Goal: Communication & Community: Answer question/provide support

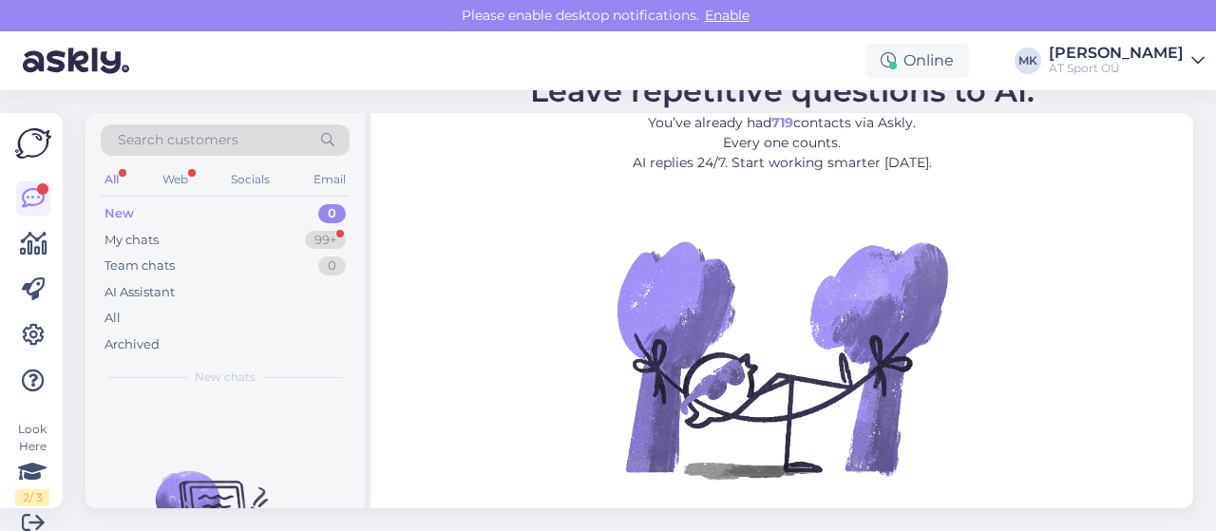
click at [122, 210] on div "New" at bounding box center [119, 213] width 29 height 19
click at [131, 237] on div "My chats" at bounding box center [132, 240] width 54 height 19
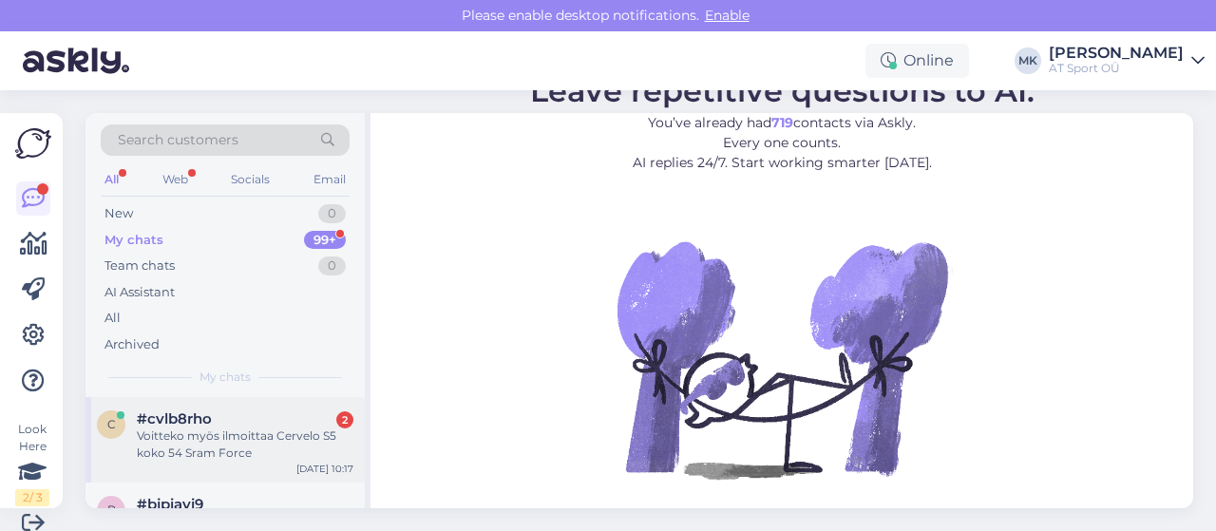
drag, startPoint x: 204, startPoint y: 436, endPoint x: 240, endPoint y: 437, distance: 36.1
click at [204, 437] on div "Voitteko myös ilmoittaa Cervelo S5 koko 54 Sram Force" at bounding box center [245, 445] width 217 height 34
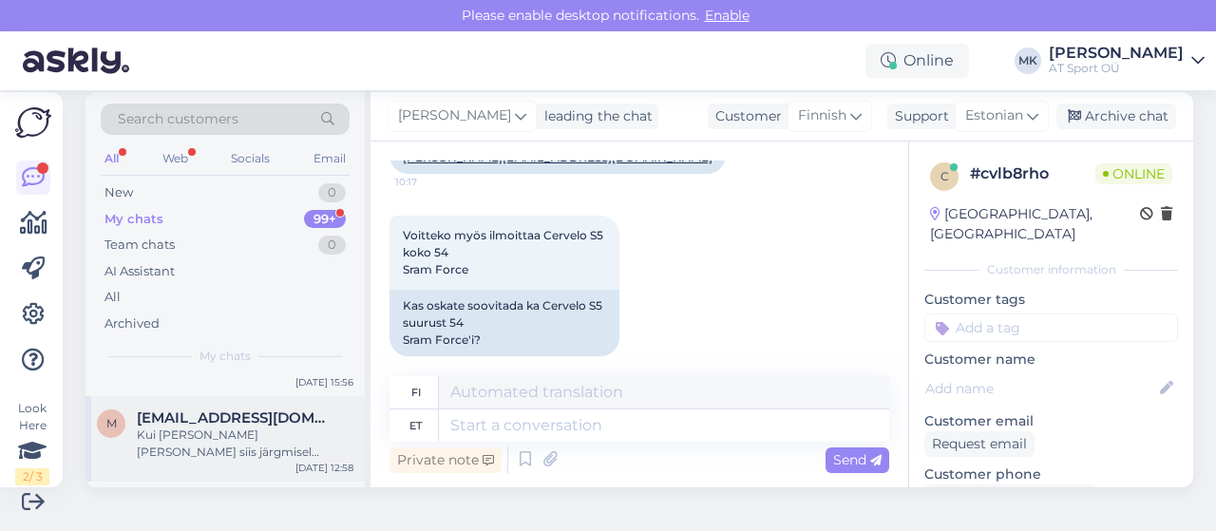
scroll to position [158, 0]
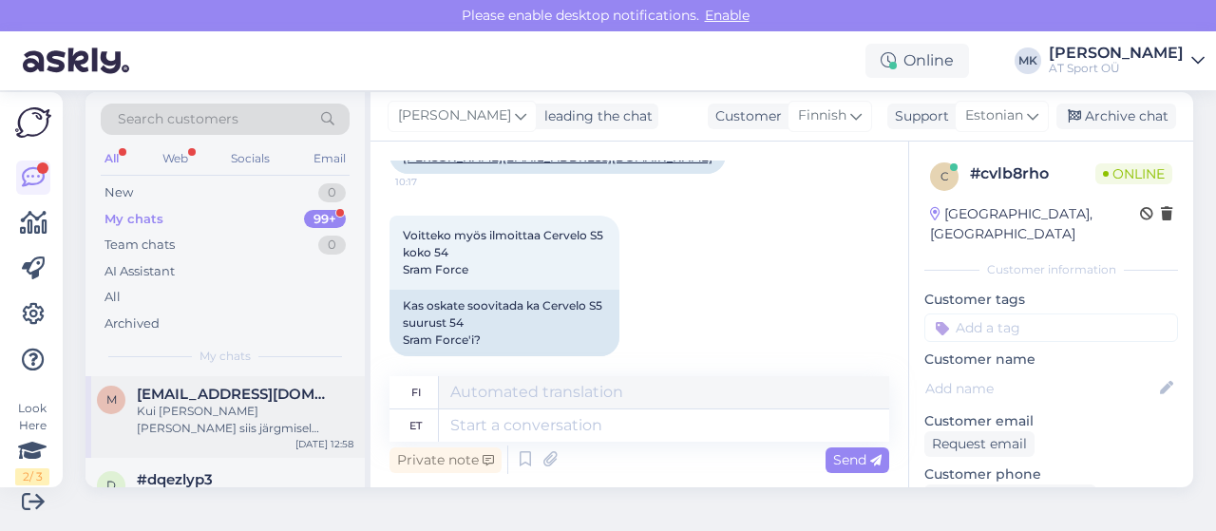
click at [195, 417] on div "Kui [PERSON_NAME] [PERSON_NAME] siis järgmisel nädalal teisipäev-kolmapäev saak…" at bounding box center [245, 420] width 217 height 34
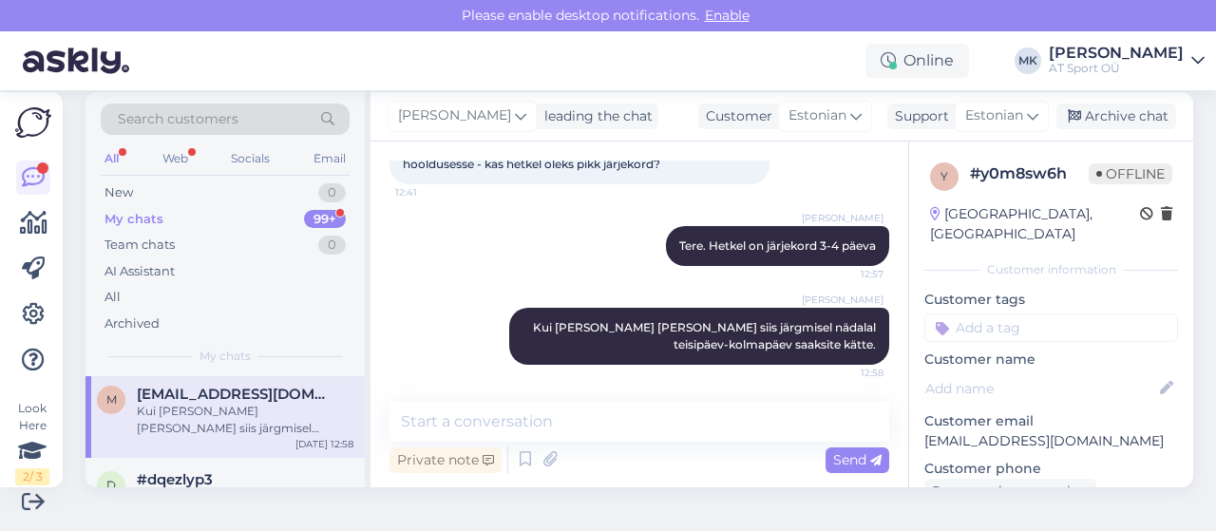
scroll to position [0, 0]
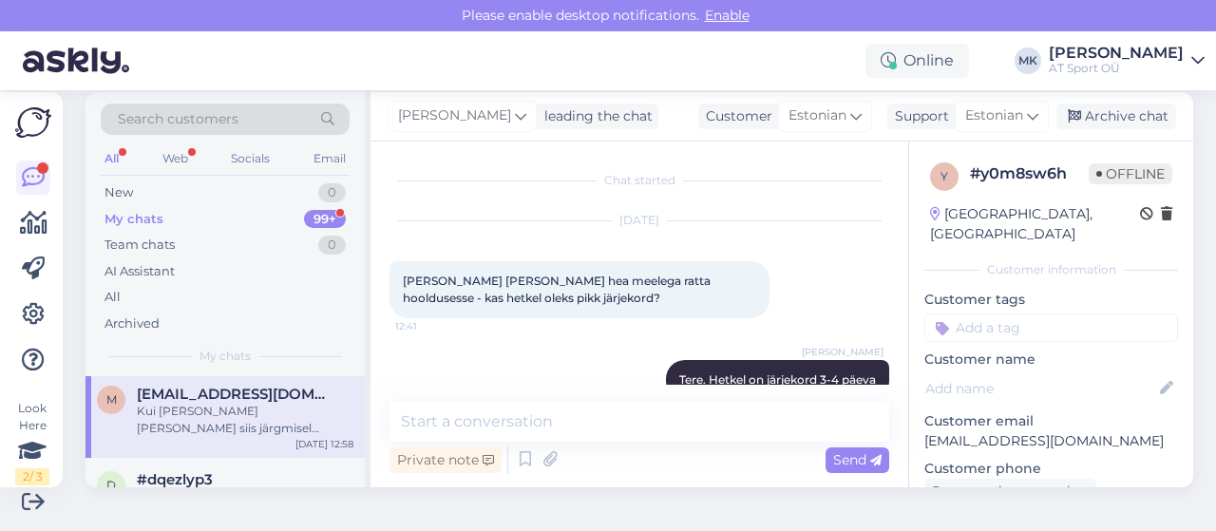
click at [106, 212] on div "My chats" at bounding box center [134, 219] width 59 height 19
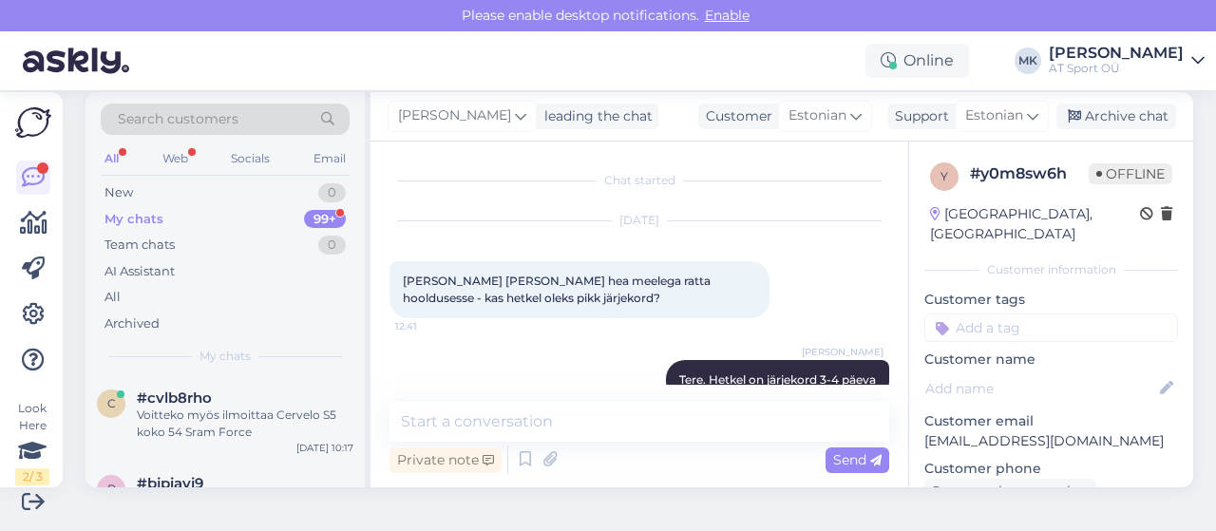
click at [151, 219] on div "My chats" at bounding box center [134, 219] width 59 height 19
click at [204, 420] on div "Voitteko myös ilmoittaa Cervelo S5 koko 54 Sram Force" at bounding box center [245, 424] width 217 height 34
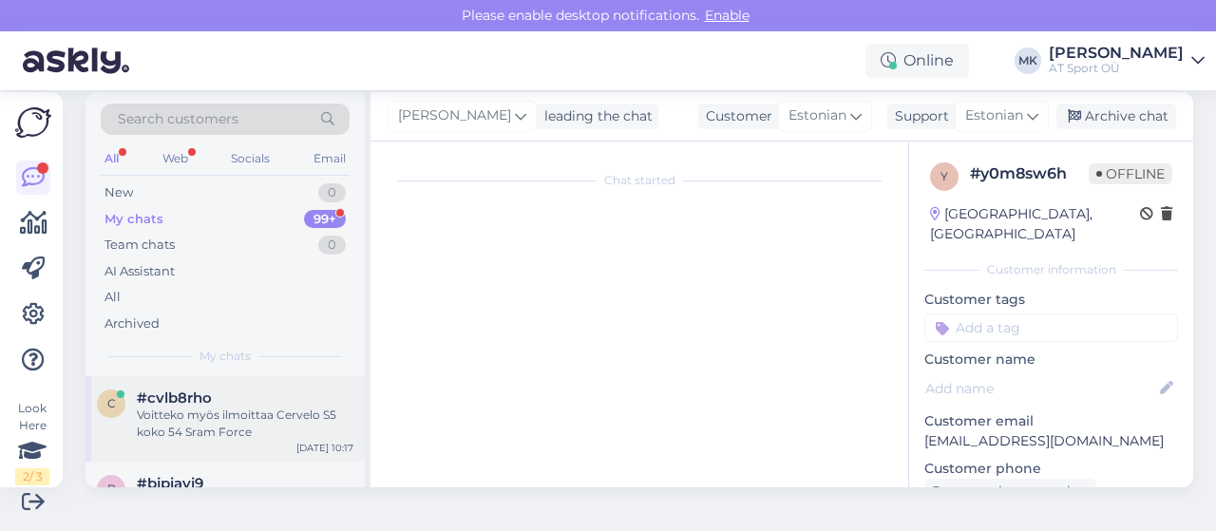
scroll to position [1100, 0]
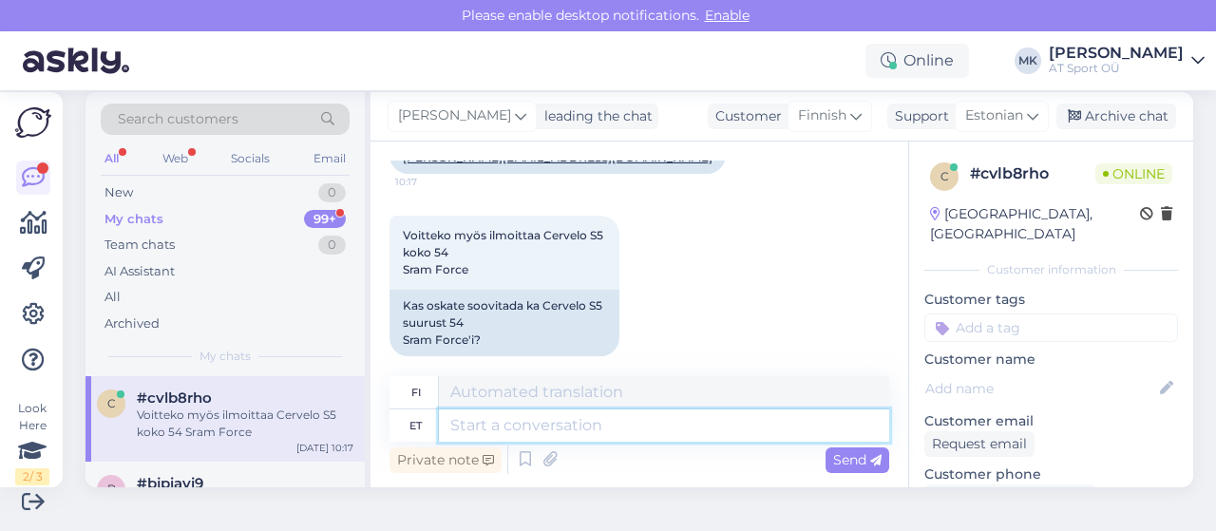
click at [562, 434] on textarea at bounding box center [664, 426] width 450 height 32
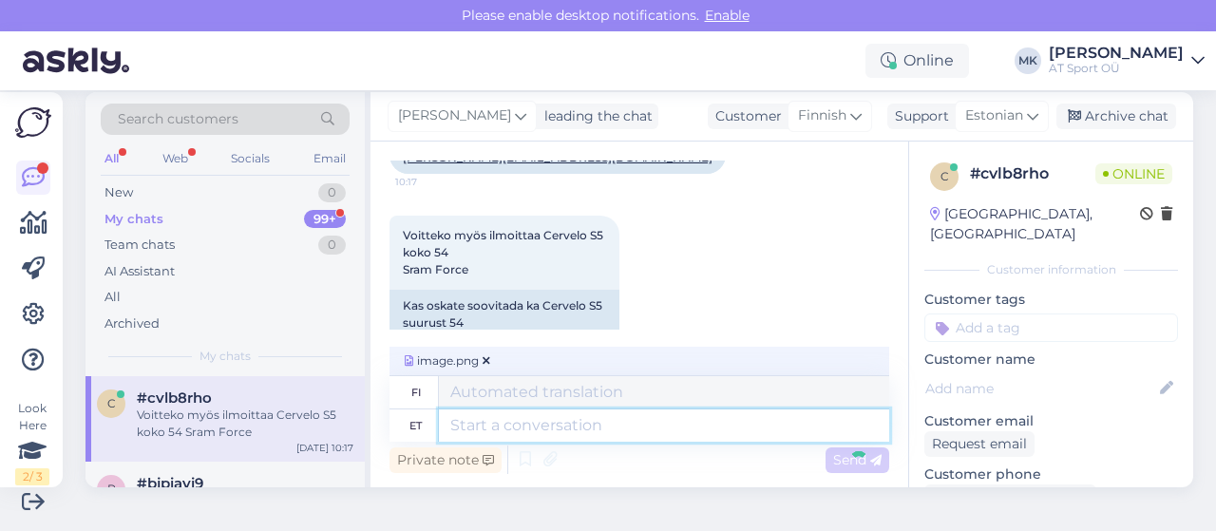
scroll to position [1219, 0]
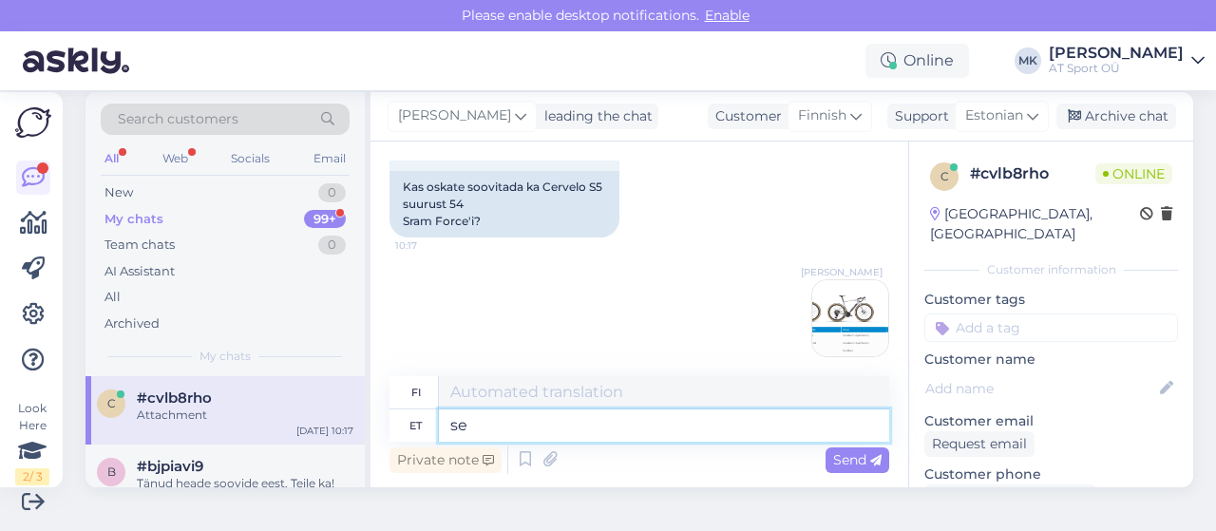
type textarea "s"
type textarea "saad"
type textarea "[PERSON_NAME]"
type textarea "saadan"
type textarea "Lähetän"
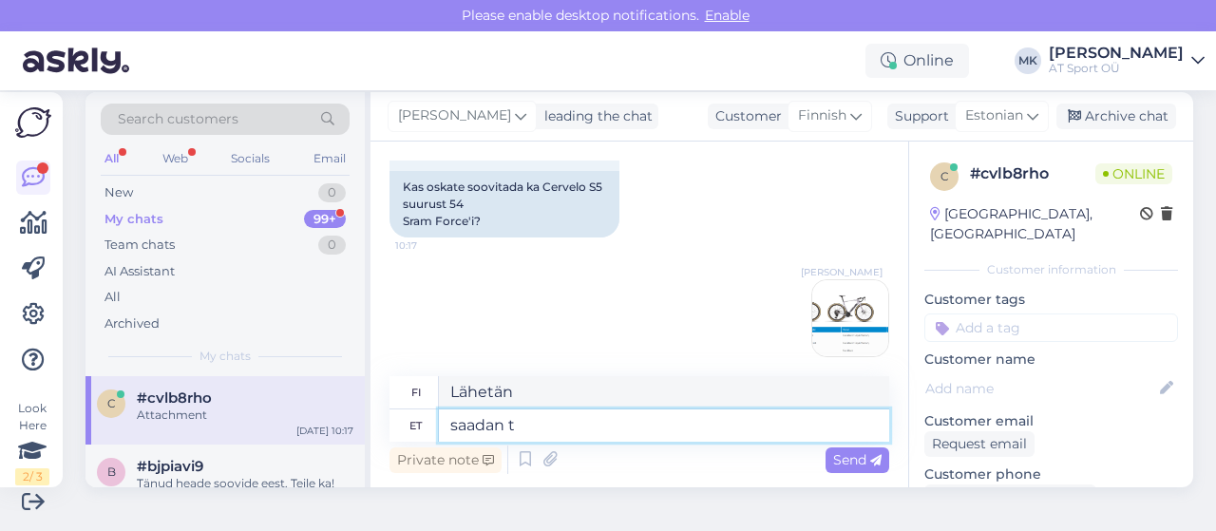
type textarea "saadan te"
type textarea "Lähetän sinulle"
type textarea "saadan teile infot"
type textarea "Lähetän sinulle tietoja."
type textarea "saadan teile infot"
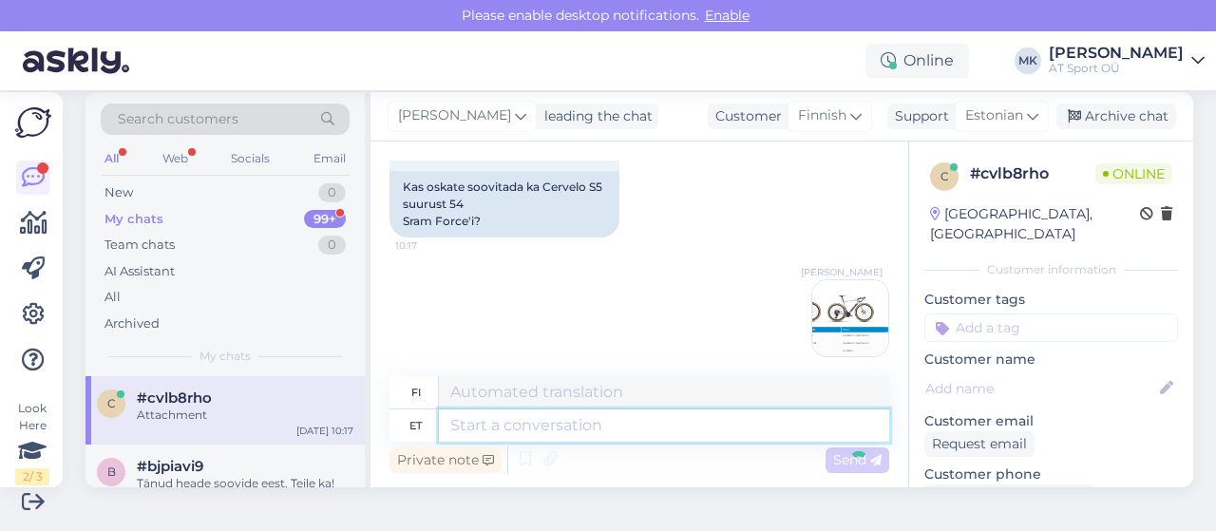
scroll to position [1333, 0]
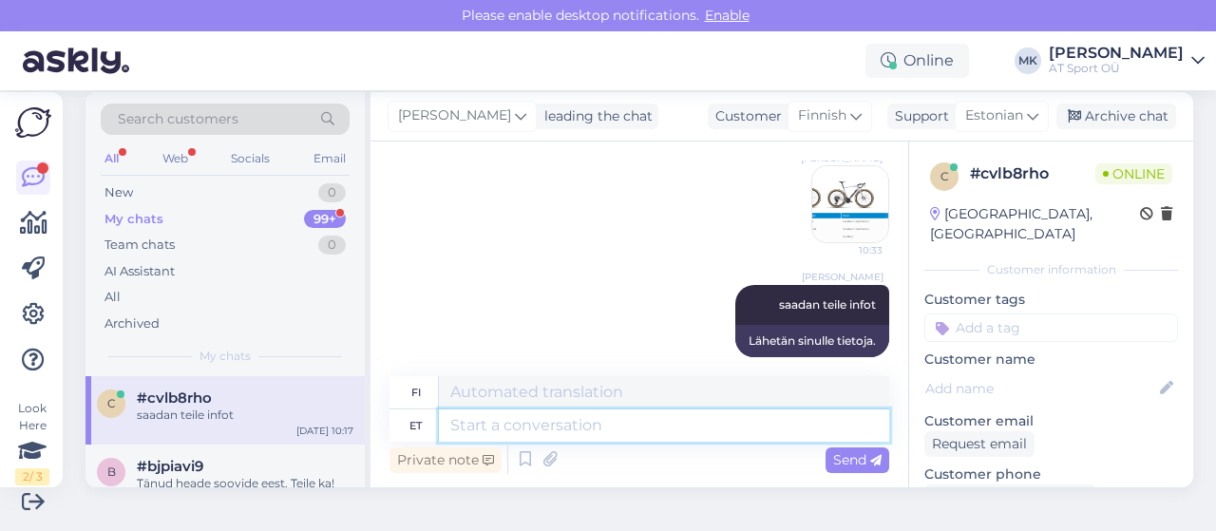
click at [620, 423] on textarea at bounding box center [664, 426] width 450 height 32
type textarea "Hind-"
type textarea "Hinta-"
type textarea "Hind e"
type textarea "Hinta"
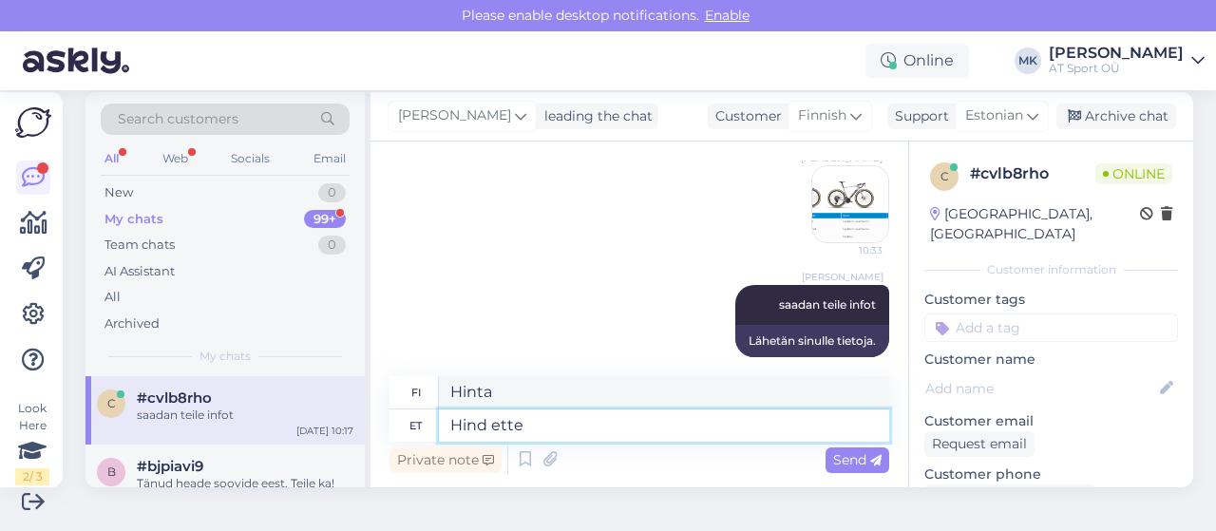
type textarea "Hind ettet"
type textarea "Hinta etukäteen"
type textarea "Hind ettetellimisel"
type textarea "Hinta ennakkotilauksen yhteydessä"
type textarea "Hind ettetellimisel on"
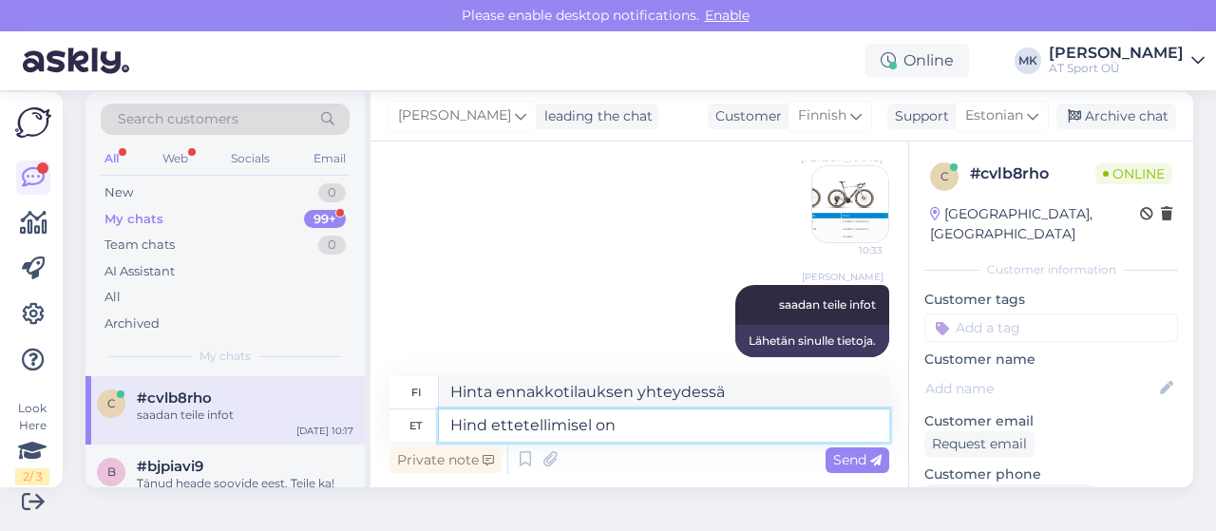
type textarea "Ennakkotilauksen hinta on"
type textarea "Hind ettetellimisel on -25%"
type textarea "Ennakkotilauksen hinta on -25%"
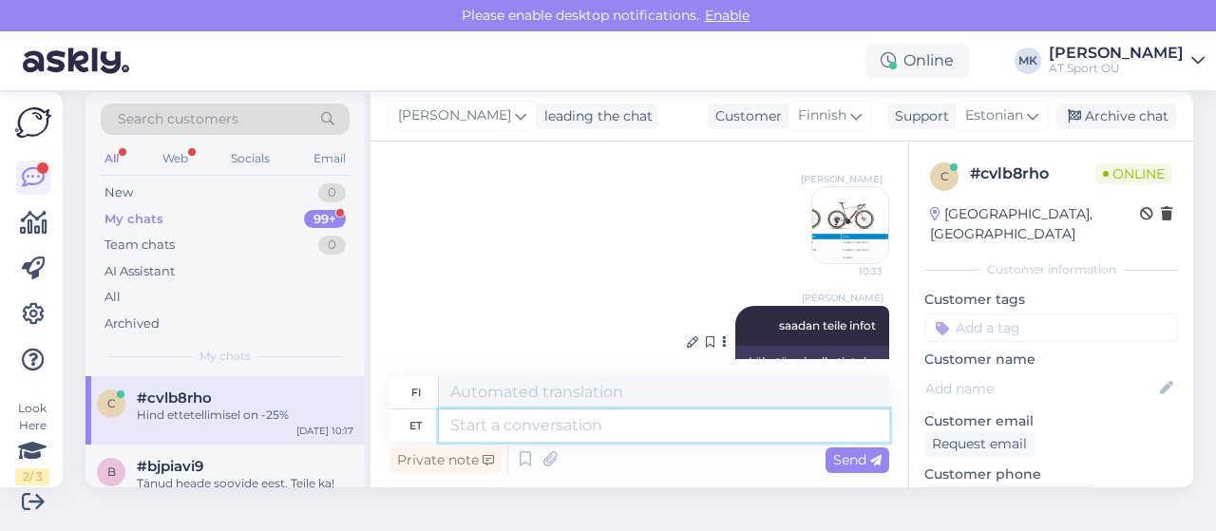
scroll to position [1288, 0]
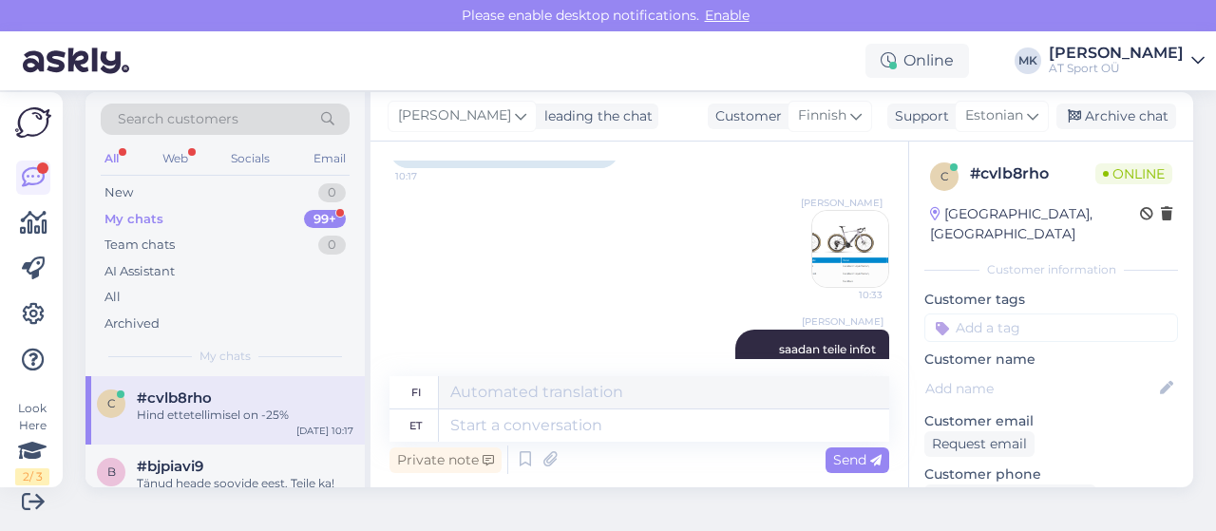
click at [823, 220] on img at bounding box center [850, 249] width 76 height 76
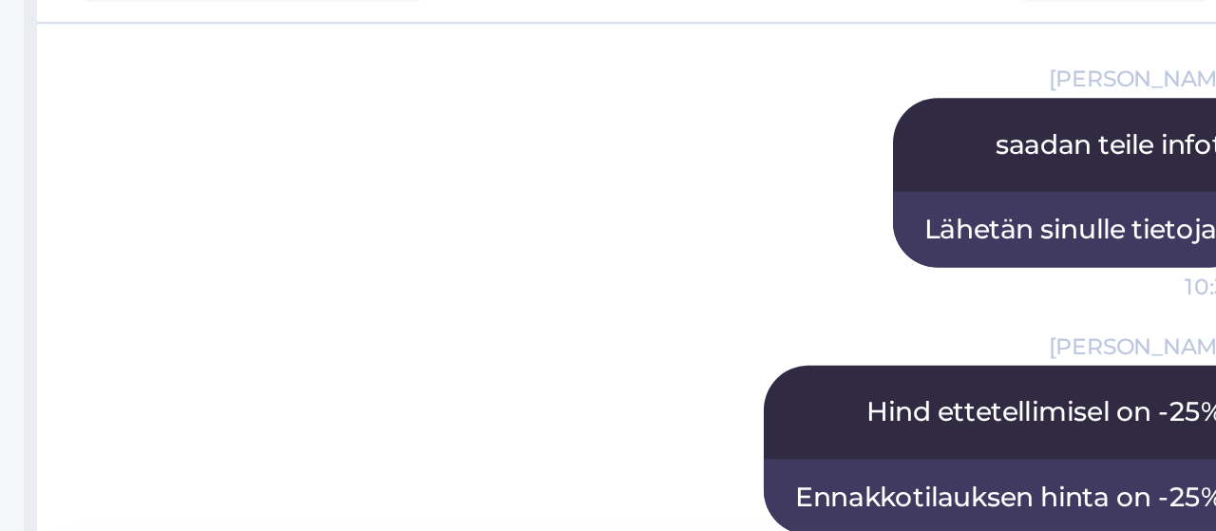
scroll to position [1447, 0]
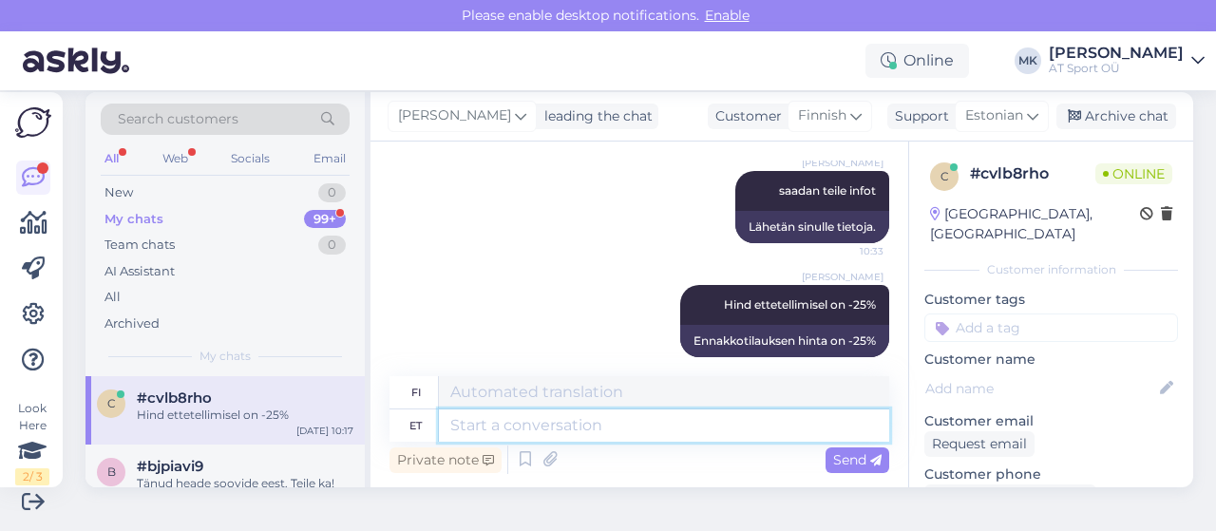
click at [689, 417] on textarea at bounding box center [664, 426] width 450 height 32
type textarea "sa"
type textarea "sinä"
type textarea "s"
type textarea "j"
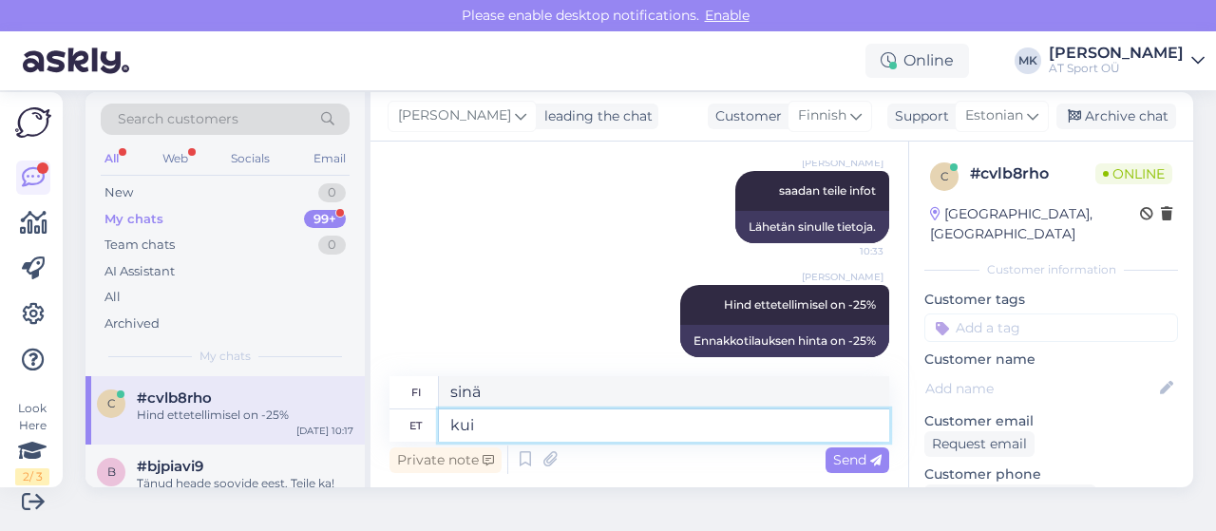
type textarea "kui"
type textarea "[PERSON_NAME]"
type textarea "kuin tänään"
type textarea "[PERSON_NAME] tellime, s"
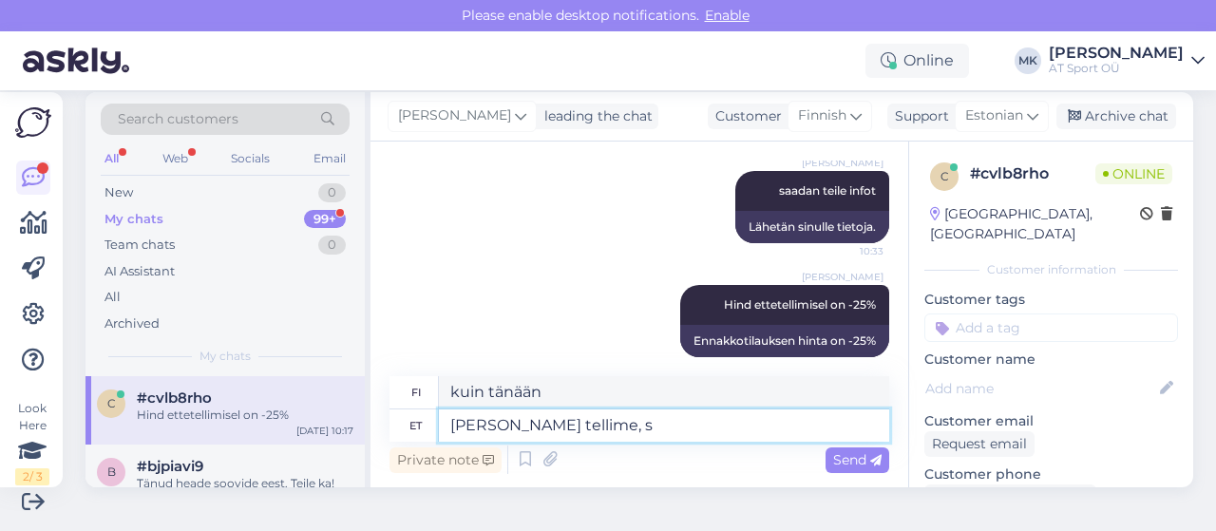
type textarea "[PERSON_NAME] tilaamme tänään,"
type textarea "[PERSON_NAME] tellime, siis"
type textarea "[PERSON_NAME] tilaamme tänään, niin"
type textarea "[PERSON_NAME] tellime, siis on s"
type textarea "[PERSON_NAME] tilaamme tänään, niin se on"
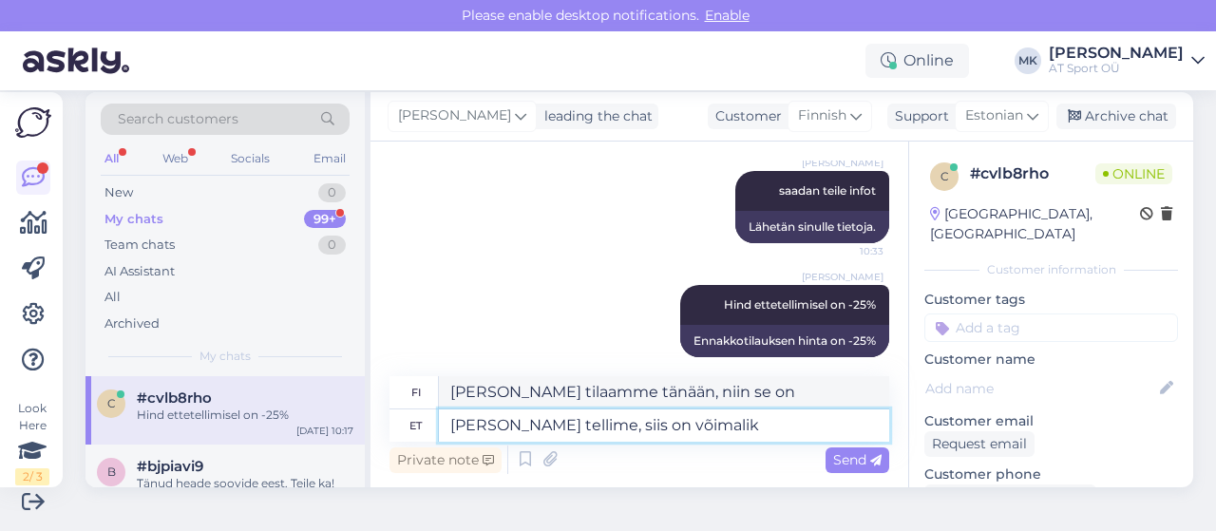
type textarea "[PERSON_NAME] tellime, siis on võimalik"
type textarea "[PERSON_NAME] tilaamme tänään, se on mahdollista"
type textarea "[PERSON_NAME] tellime, siis on võimalik [PERSON_NAME]"
type textarea "[PERSON_NAME] tilaamme tänään, voimme sen noutaa."
type textarea "[PERSON_NAME] tellime, siis on võimalik [PERSON_NAME] 2025"
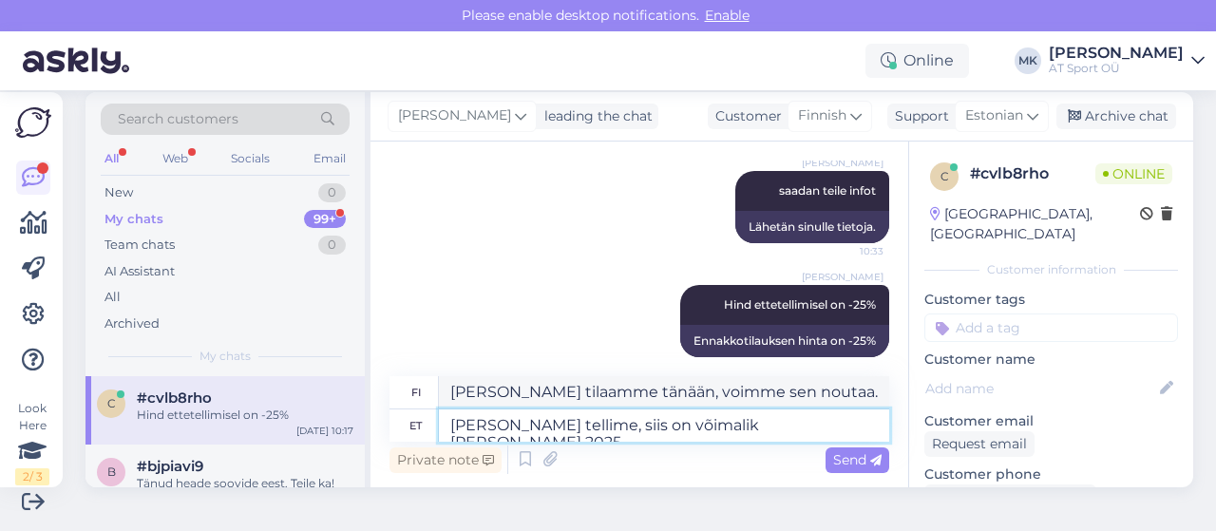
type textarea "[PERSON_NAME] tilaamme tänään, voimme saada sen vuonna 2025."
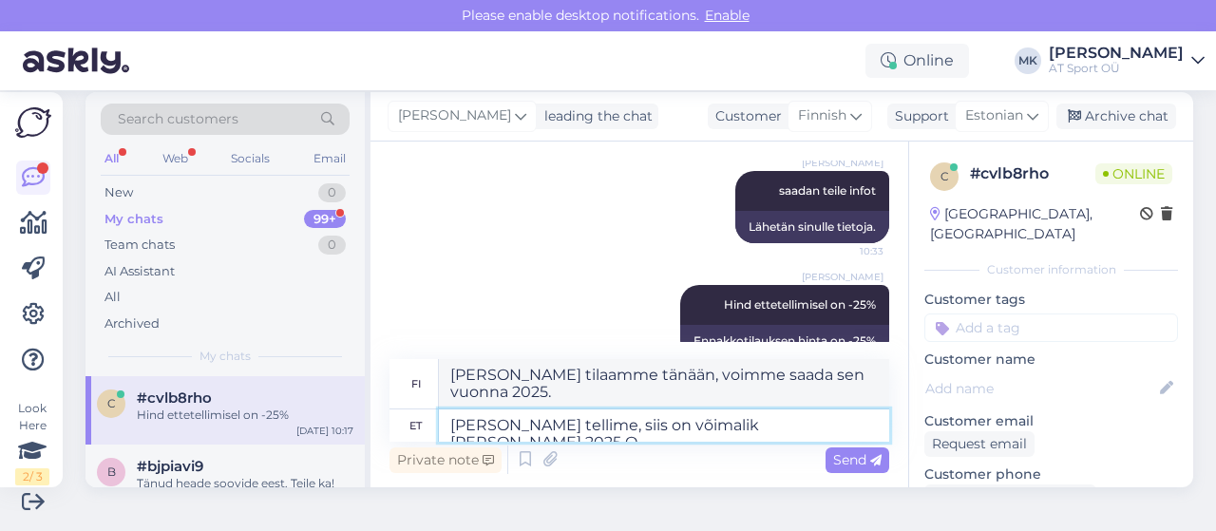
type textarea "[PERSON_NAME] tellime, siis on võimalik [PERSON_NAME] 2025 Q4"
type textarea "[PERSON_NAME] tilaamme tänään, voimme vastaanottaa sen vuoden 2025 viimeisellä …"
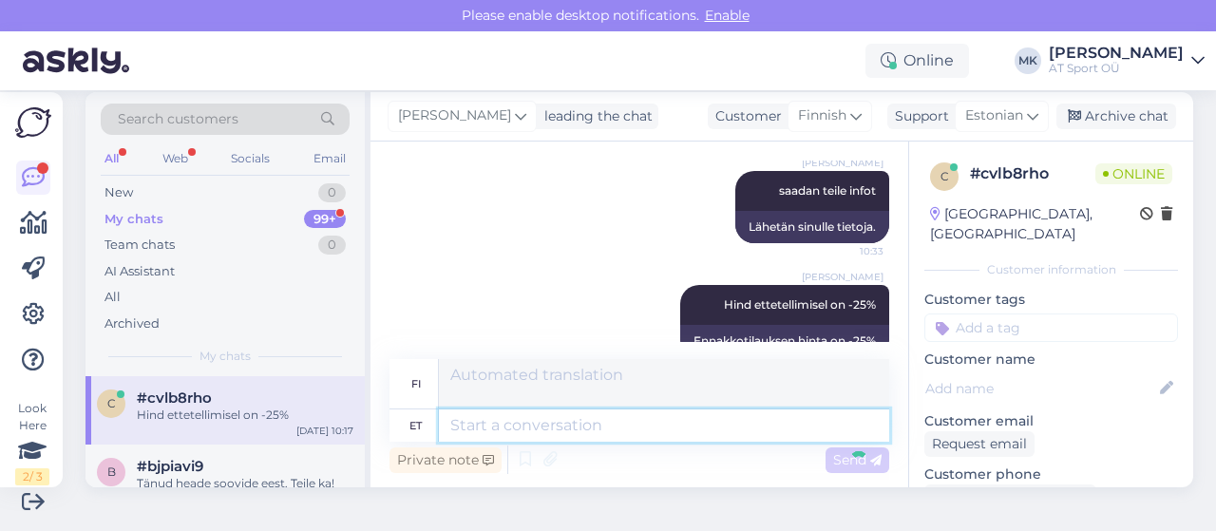
scroll to position [1578, 0]
